Goal: Transaction & Acquisition: Purchase product/service

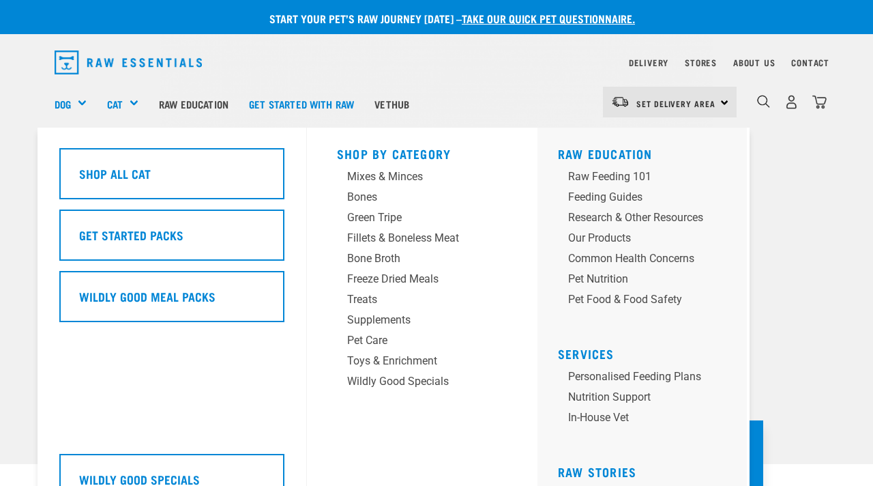
click at [125, 96] on div "Cat" at bounding box center [128, 103] width 42 height 55
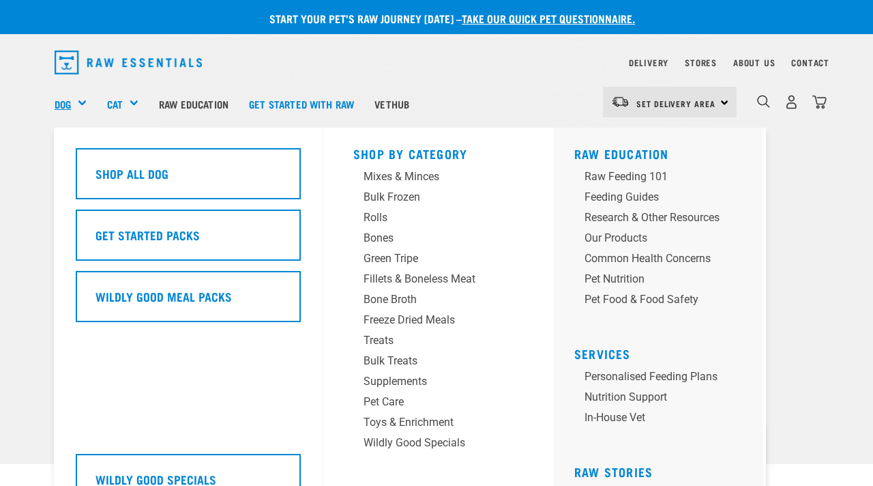
click at [69, 100] on link "Dog" at bounding box center [63, 104] width 16 height 16
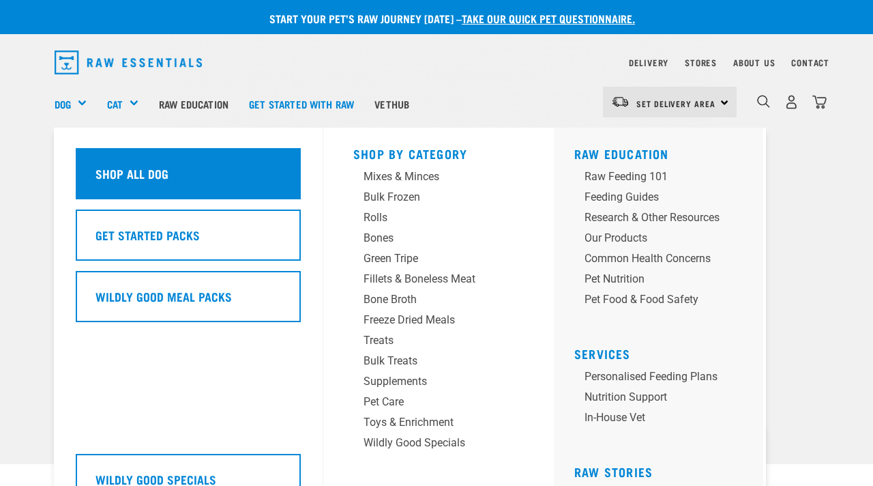
click at [158, 170] on h5 "Shop All Dog" at bounding box center [131, 173] width 73 height 18
click at [202, 183] on div "Shop All Dog" at bounding box center [188, 173] width 225 height 51
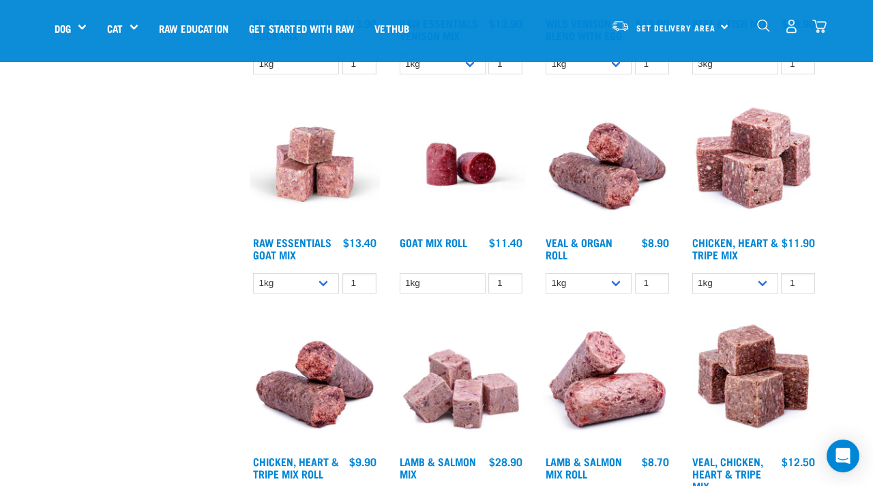
scroll to position [1109, 0]
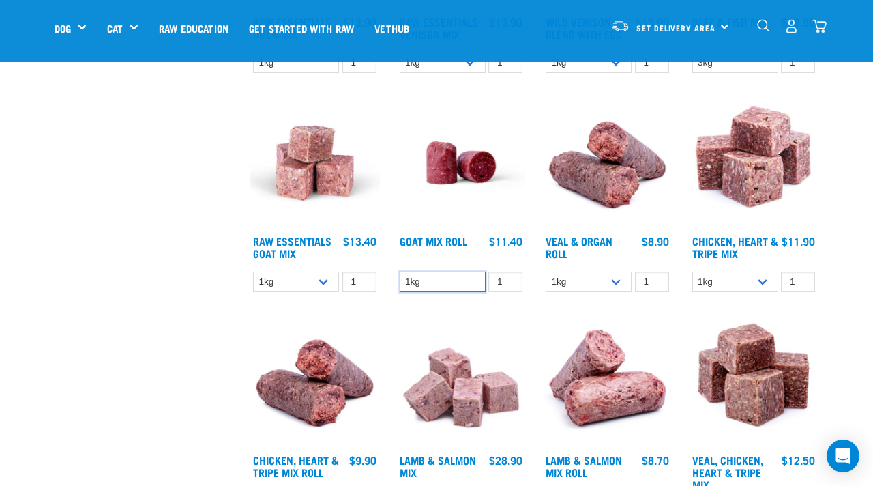
click at [436, 283] on select "1kg" at bounding box center [443, 281] width 86 height 21
click at [508, 278] on input "2" at bounding box center [505, 281] width 34 height 21
click at [508, 278] on input "3" at bounding box center [505, 281] width 34 height 21
click at [508, 278] on input "4" at bounding box center [505, 281] width 34 height 21
click at [508, 278] on input "5" at bounding box center [505, 281] width 34 height 21
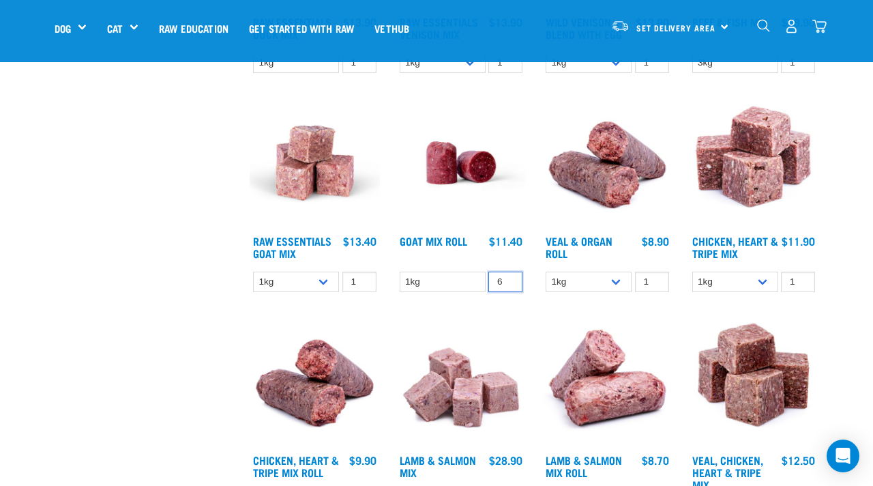
type input "6"
click at [508, 278] on input "6" at bounding box center [505, 281] width 34 height 21
click at [441, 237] on link "Goat Mix Roll" at bounding box center [434, 240] width 68 height 6
click at [685, 27] on span "Set Delivery Area" at bounding box center [675, 27] width 79 height 5
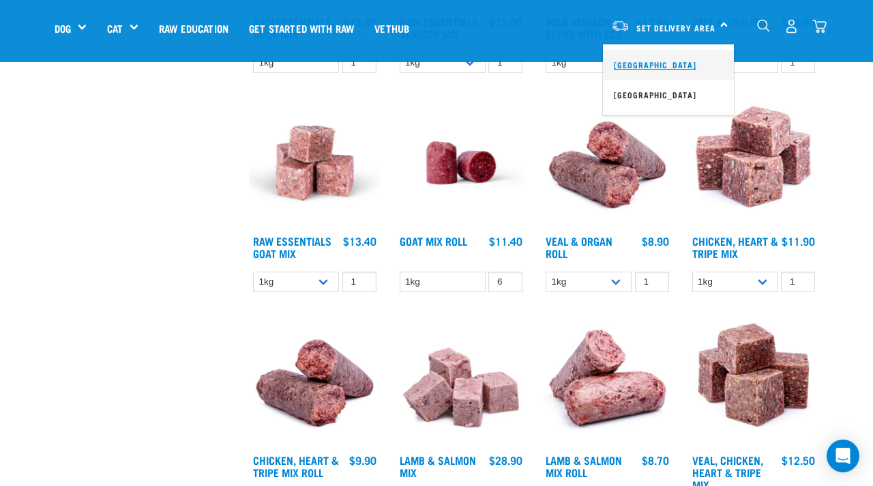
click at [664, 72] on link "[GEOGRAPHIC_DATA]" at bounding box center [668, 65] width 131 height 30
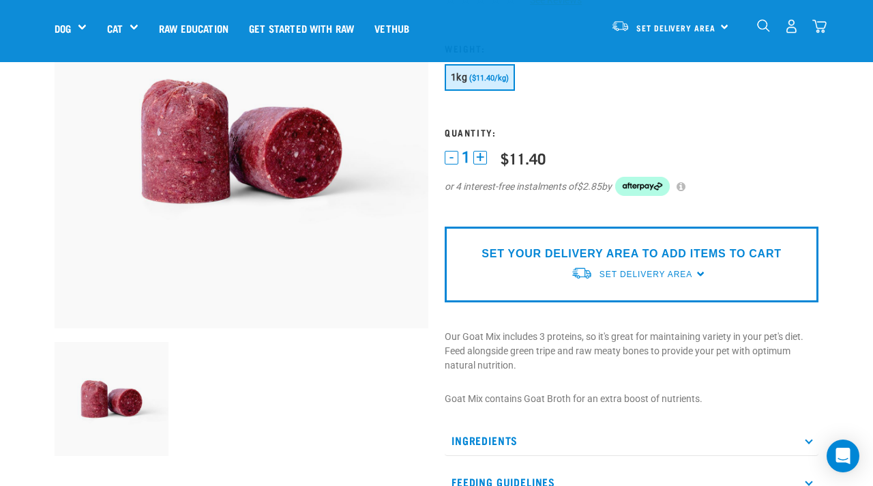
scroll to position [147, 0]
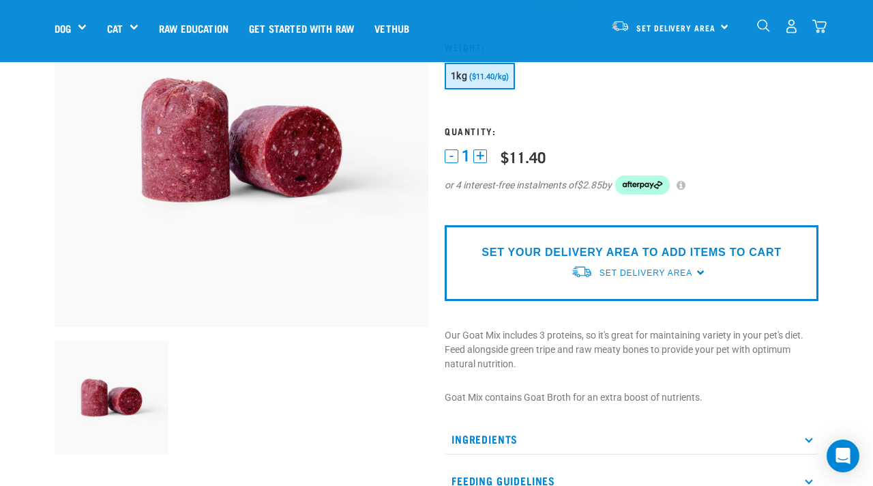
click at [479, 158] on button "+" at bounding box center [480, 156] width 14 height 14
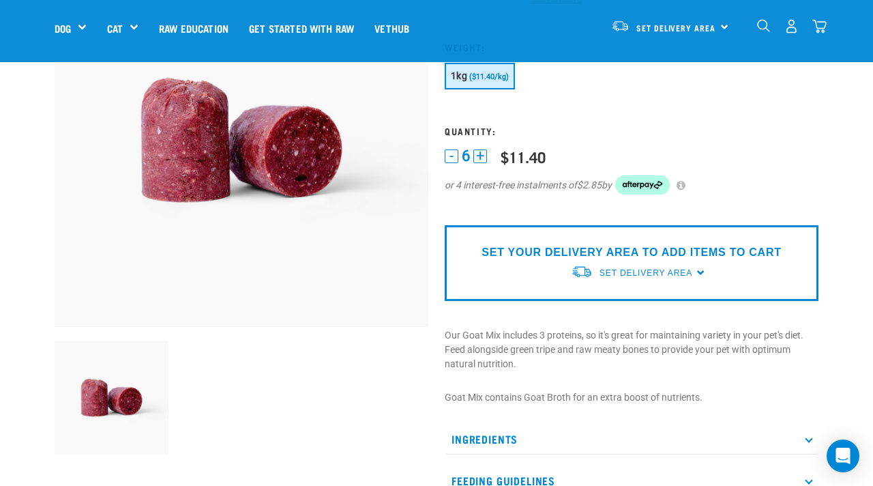
click at [625, 254] on p "SET YOUR DELIVERY AREA TO ADD ITEMS TO CART" at bounding box center [630, 252] width 299 height 16
click at [702, 21] on link "Set Delivery Area" at bounding box center [675, 28] width 79 height 22
click at [664, 55] on link "[GEOGRAPHIC_DATA]" at bounding box center [668, 65] width 131 height 30
click at [664, 124] on form at bounding box center [632, 127] width 374 height 170
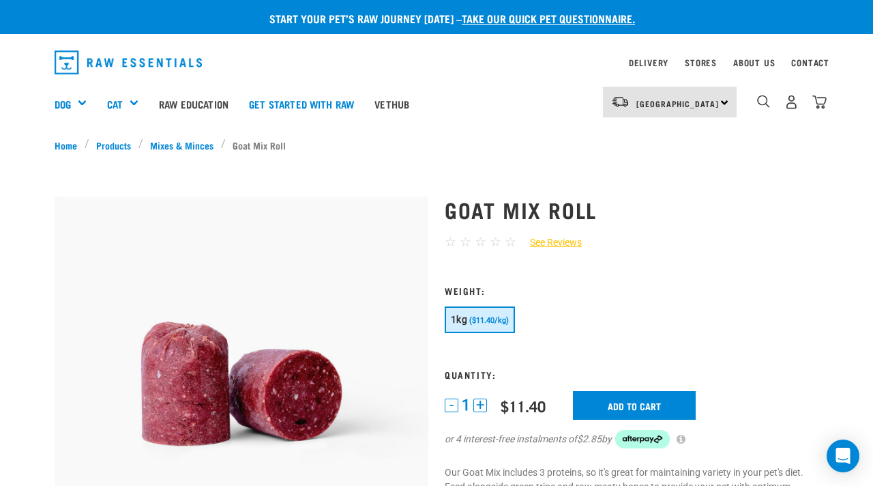
click at [479, 404] on button "+" at bounding box center [480, 405] width 14 height 14
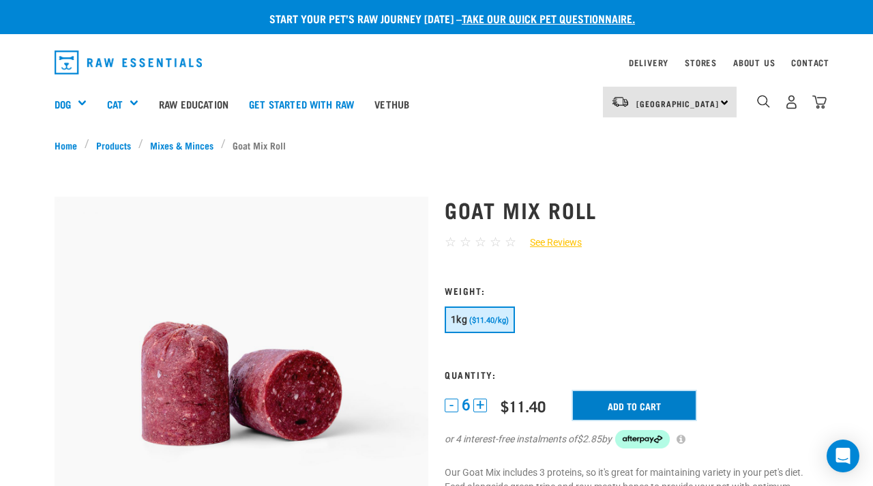
click at [597, 402] on input "Add to cart" at bounding box center [634, 405] width 123 height 29
click at [49, 243] on button "delete" at bounding box center [42, 243] width 14 height 14
click at [456, 407] on button "-" at bounding box center [452, 405] width 14 height 14
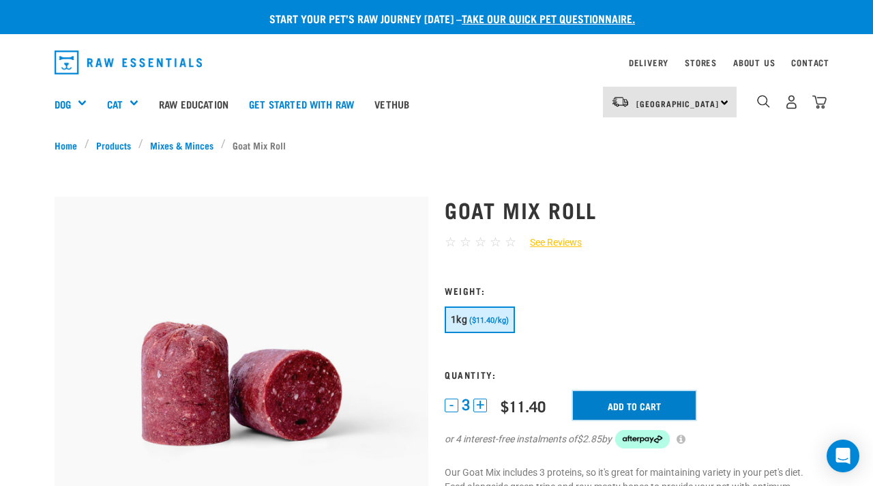
click at [652, 408] on input "Add to cart" at bounding box center [634, 405] width 123 height 29
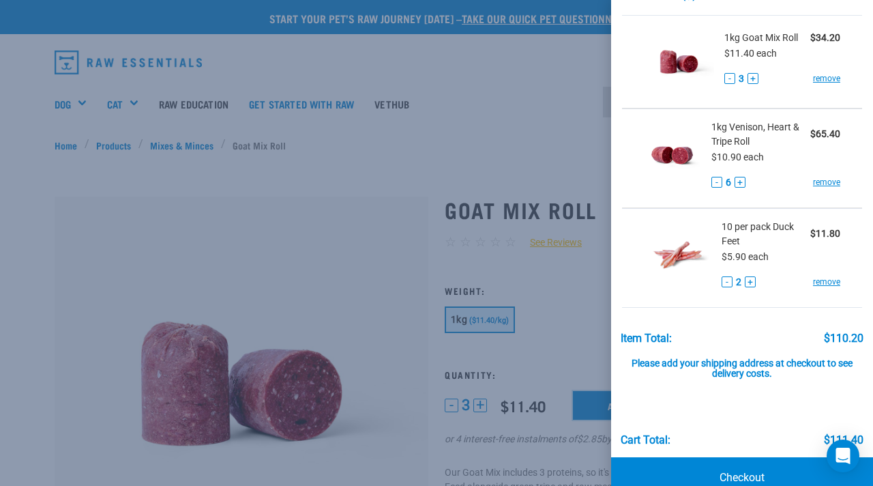
scroll to position [66, 0]
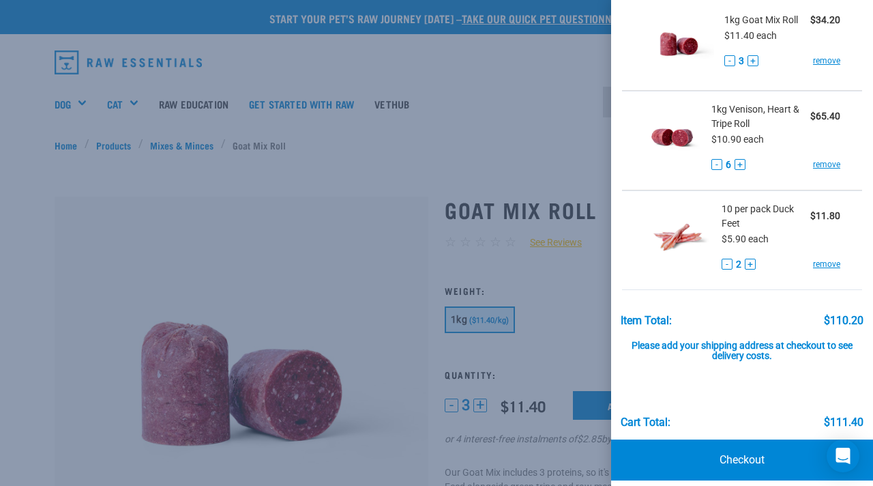
click at [730, 266] on button "-" at bounding box center [726, 263] width 11 height 11
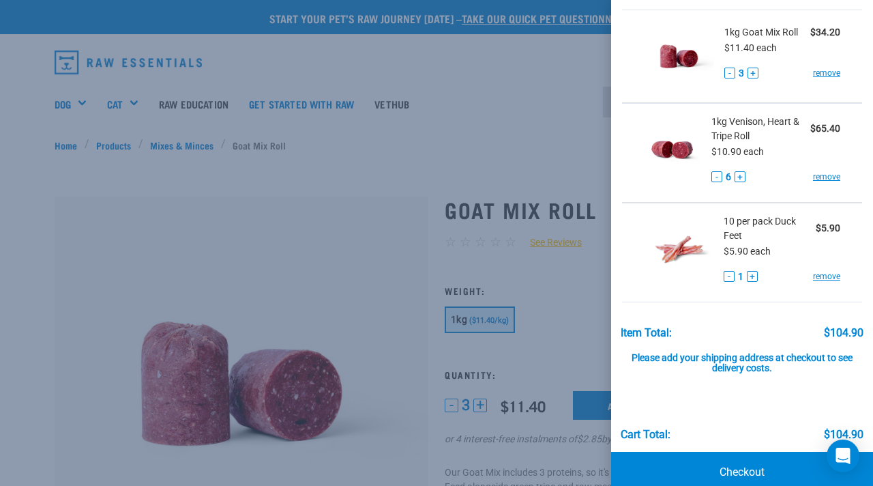
scroll to position [47, 0]
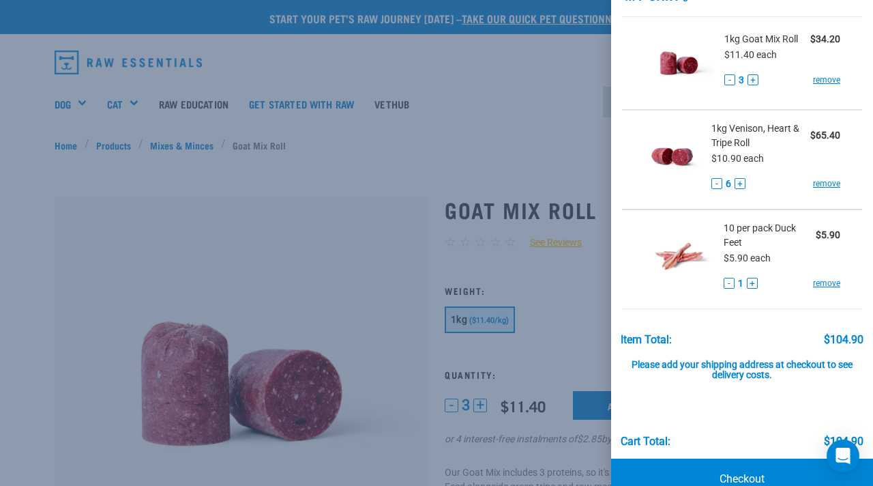
click at [753, 280] on button "+" at bounding box center [752, 283] width 11 height 11
click at [724, 281] on button "-" at bounding box center [726, 283] width 11 height 11
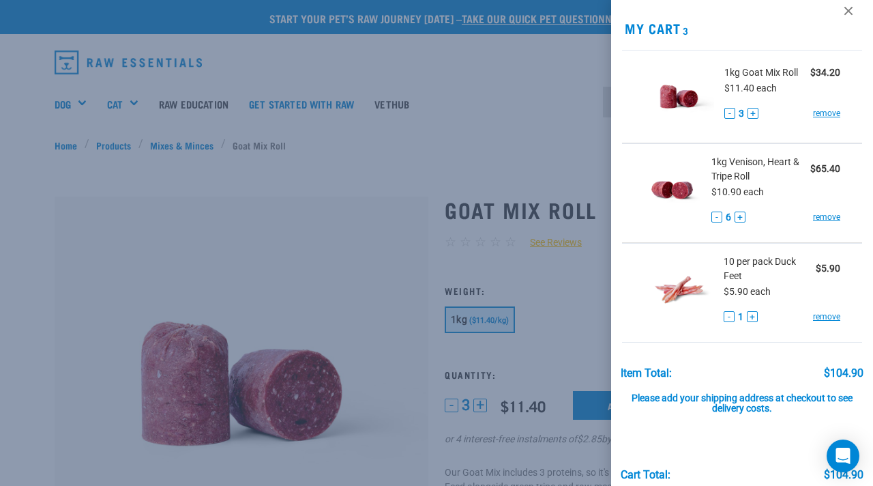
scroll to position [0, 0]
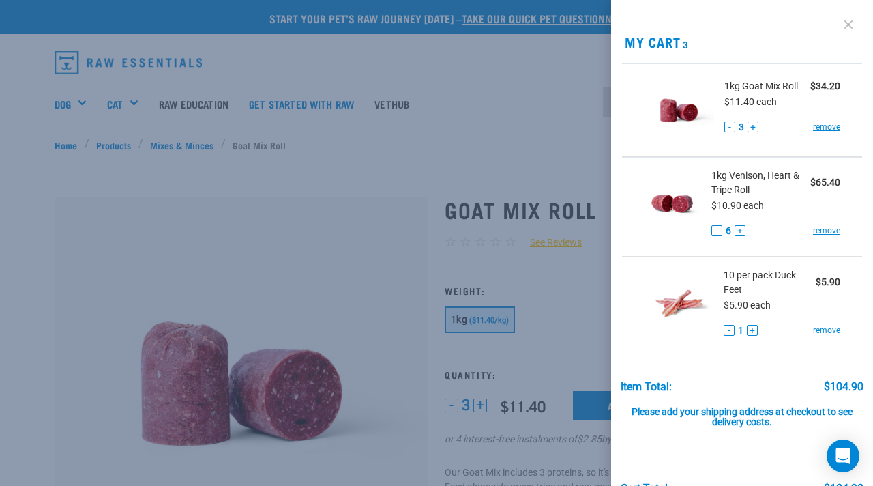
click at [847, 34] on link at bounding box center [848, 25] width 22 height 22
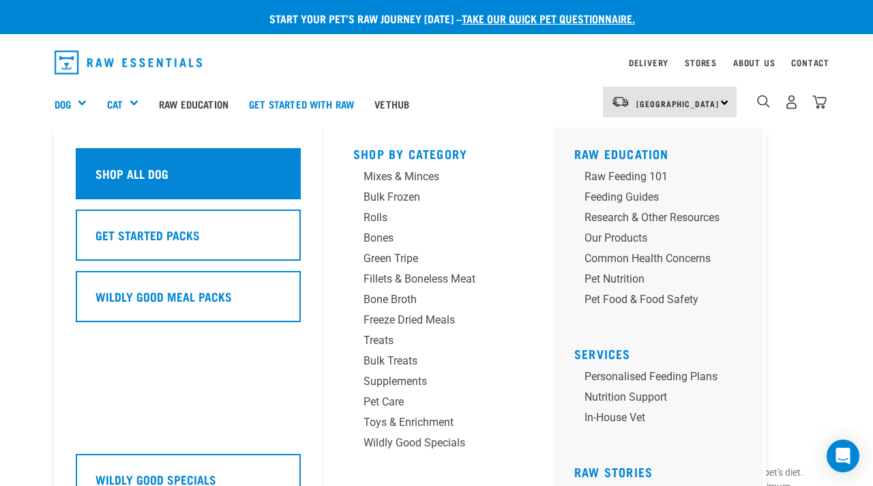
click at [215, 175] on div "Shop All Dog" at bounding box center [188, 173] width 225 height 51
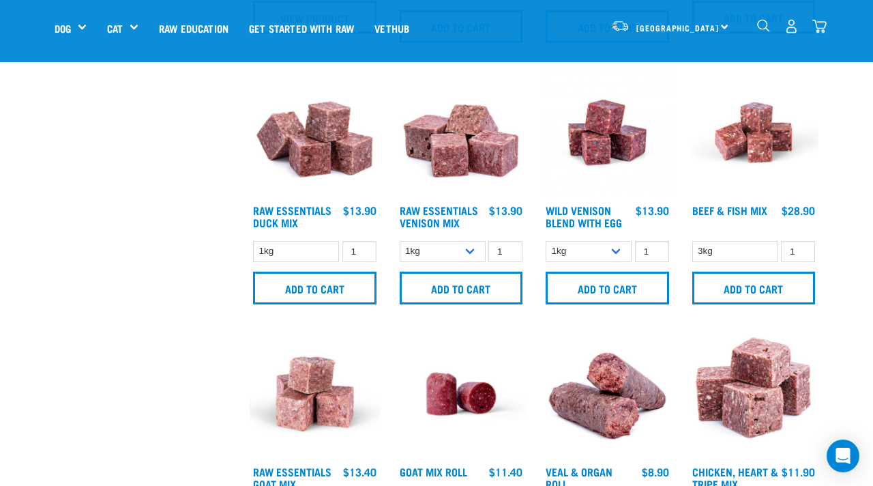
scroll to position [828, 0]
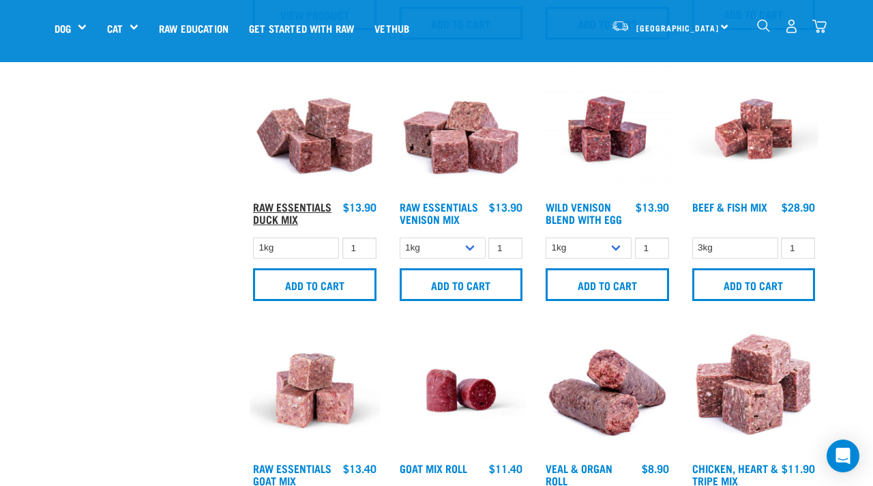
click at [289, 207] on link "Raw Essentials Duck Mix" at bounding box center [292, 212] width 78 height 18
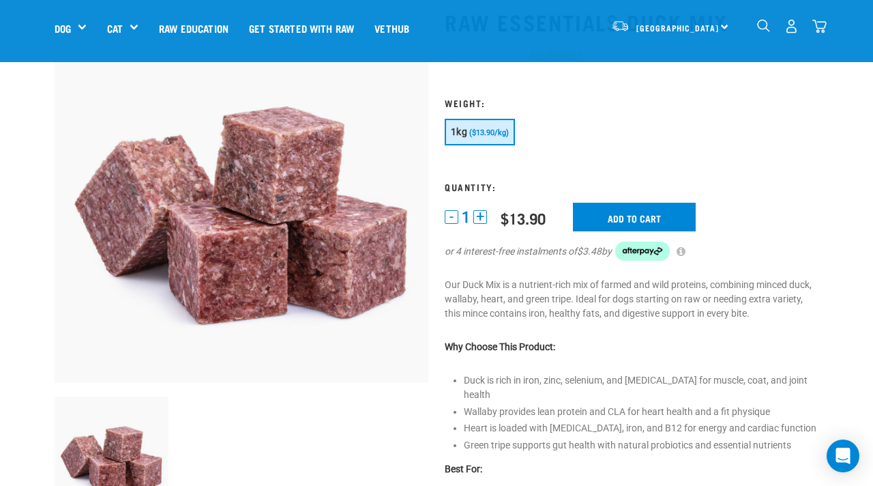
click at [485, 211] on button "+" at bounding box center [480, 217] width 14 height 14
click at [452, 215] on button "-" at bounding box center [452, 217] width 14 height 14
click at [494, 132] on span "($13.90/kg)" at bounding box center [489, 132] width 40 height 9
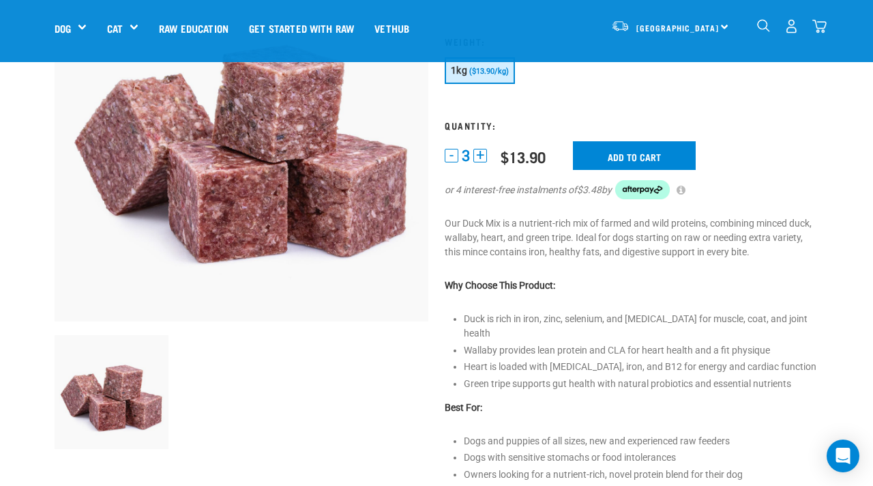
scroll to position [164, 0]
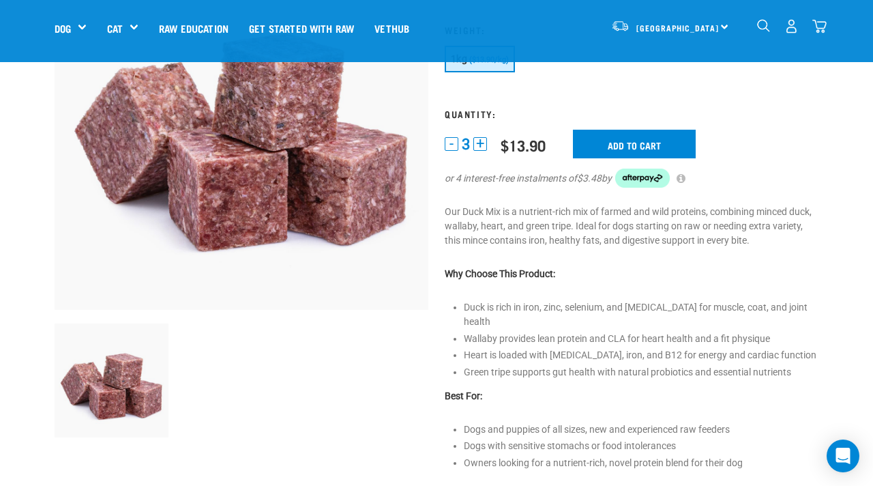
click at [485, 143] on button "+" at bounding box center [480, 144] width 14 height 14
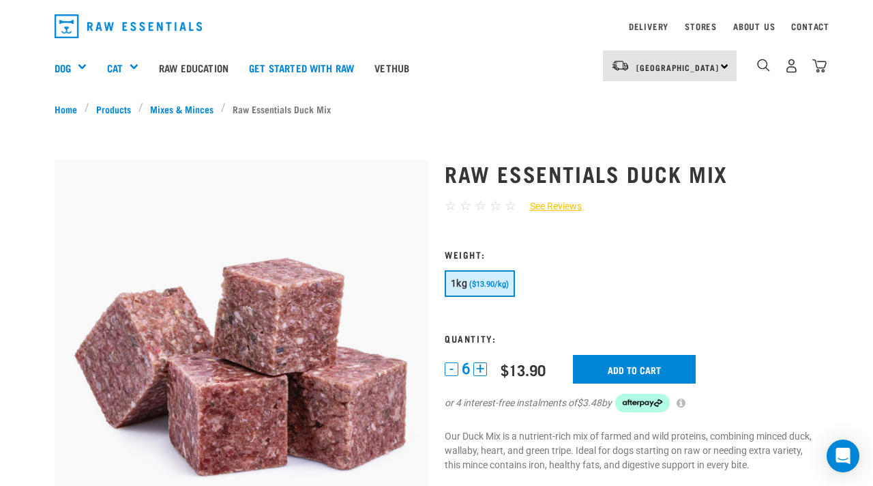
scroll to position [38, 0]
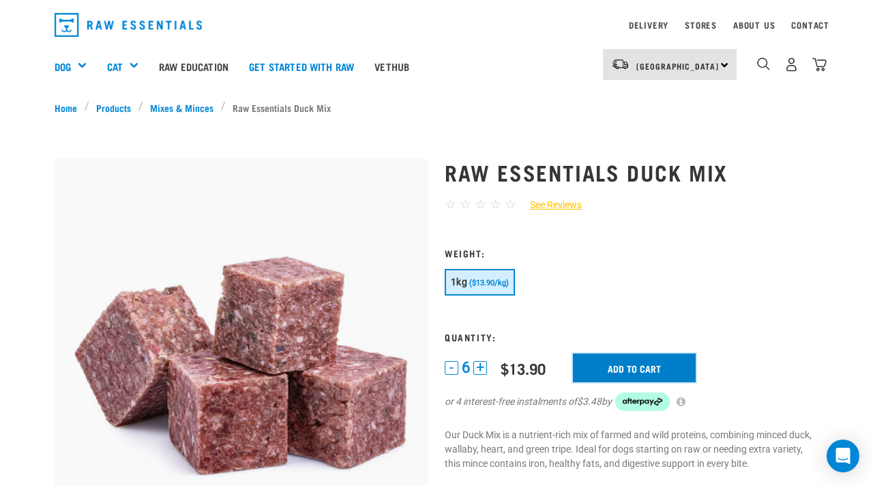
click at [654, 372] on input "Add to cart" at bounding box center [634, 367] width 123 height 29
click at [63, 241] on button "delete" at bounding box center [56, 243] width 14 height 14
click at [449, 369] on button "-" at bounding box center [452, 368] width 14 height 14
click at [636, 362] on input "Add to cart" at bounding box center [634, 367] width 123 height 29
click at [805, 72] on div "10" at bounding box center [791, 64] width 70 height 31
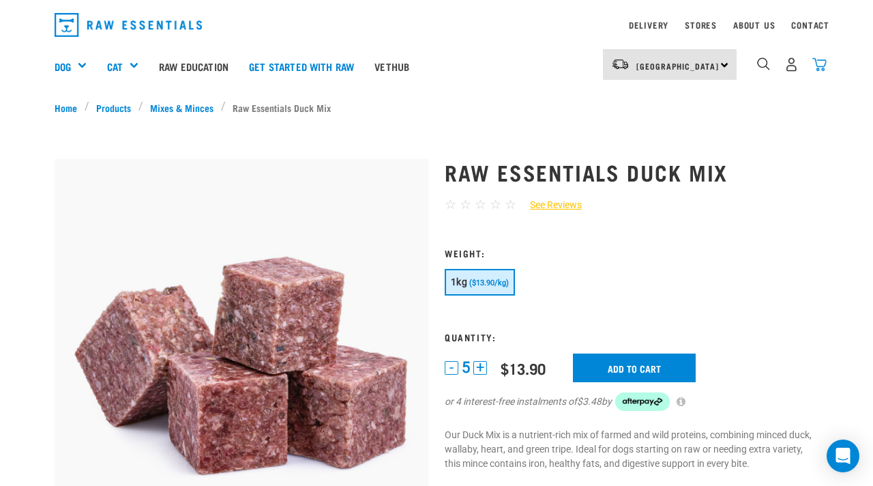
click at [819, 65] on img "dropdown navigation" at bounding box center [819, 64] width 14 height 14
click at [814, 64] on img "dropdown navigation" at bounding box center [819, 64] width 14 height 14
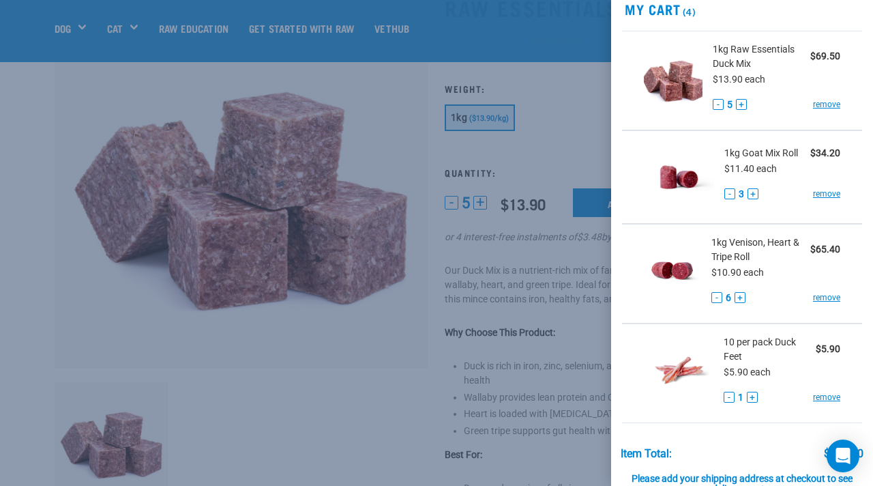
scroll to position [28, 0]
